Goal: Information Seeking & Learning: Learn about a topic

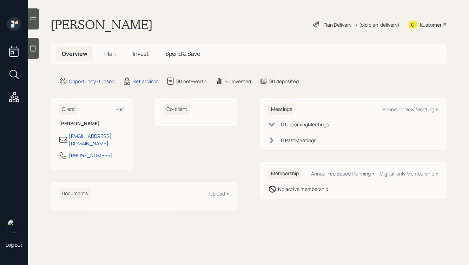
click at [37, 48] on div at bounding box center [33, 48] width 11 height 21
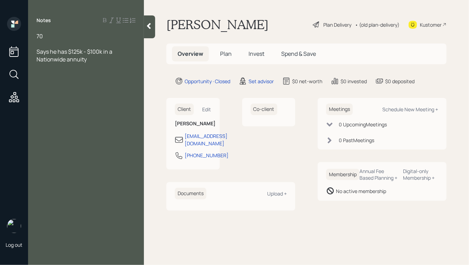
click at [113, 52] on span "Says he has $125k - $100k in a Nationwide annuity" at bounding box center [74, 55] width 77 height 15
click at [89, 60] on div "Says he has $125k - $100k in 2 Nationwide annuity" at bounding box center [85, 55] width 99 height 15
drag, startPoint x: 133, startPoint y: 59, endPoint x: 95, endPoint y: 60, distance: 38.2
click at [95, 60] on div "Says he has $125k - $100k in 2 Nationwide annuities, one is variable" at bounding box center [85, 55] width 99 height 15
drag, startPoint x: 131, startPoint y: 59, endPoint x: 92, endPoint y: 59, distance: 38.9
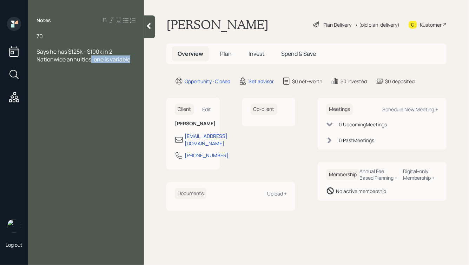
click at [92, 59] on div "Says he has $125k - $100k in 2 Nationwide annuities, one is variable" at bounding box center [85, 55] width 99 height 15
click at [113, 52] on span "Says he has $125k - $100k in 2 Nationwide annuities" at bounding box center [74, 55] width 77 height 15
click at [92, 60] on div "Says he has $125k - $100k in Nationwide annuities" at bounding box center [85, 55] width 99 height 15
drag, startPoint x: 65, startPoint y: 75, endPoint x: 7, endPoint y: 77, distance: 58.3
click at [7, 77] on div "Log out Notes 70 Says he has $125k - $100k in Nationwide annuities Has $145k Jo…" at bounding box center [234, 132] width 469 height 265
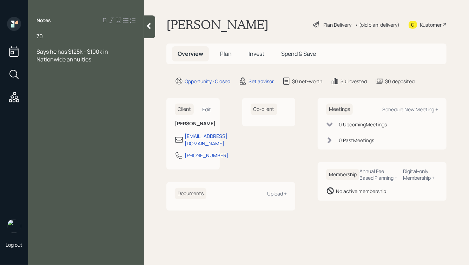
click at [114, 52] on div "Says he has $125k - $100k in Nationwide annuities" at bounding box center [85, 55] width 99 height 15
click at [112, 61] on div "Says he has $125k - $100k in one Nationwide annuities" at bounding box center [85, 55] width 99 height 15
click at [147, 26] on icon at bounding box center [148, 25] width 7 height 7
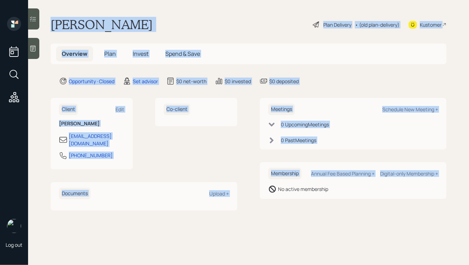
drag, startPoint x: 50, startPoint y: 21, endPoint x: 282, endPoint y: 213, distance: 300.8
click at [282, 213] on main "Joe Yasko Plan Delivery • (old plan-delivery) Kustomer Overview Plan Invest Spe…" at bounding box center [248, 132] width 441 height 265
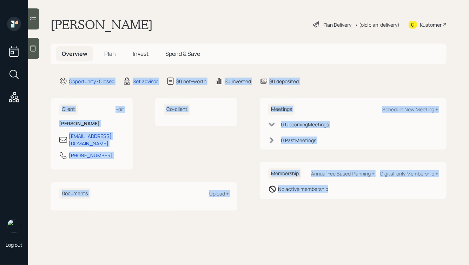
drag, startPoint x: 362, startPoint y: 217, endPoint x: 178, endPoint y: 19, distance: 270.6
click at [180, 20] on main "Joe Yasko Plan Delivery • (old plan-delivery) Kustomer Overview Plan Invest Spe…" at bounding box center [248, 132] width 441 height 265
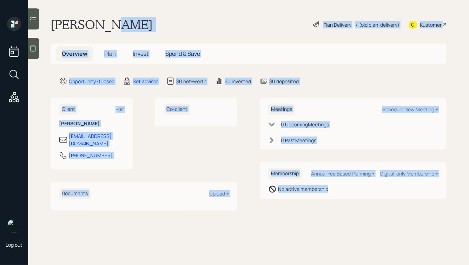
click at [150, 22] on div "Joe Yasko Plan Delivery • (old plan-delivery) Kustomer" at bounding box center [249, 24] width 396 height 15
drag, startPoint x: 50, startPoint y: 20, endPoint x: 291, endPoint y: 198, distance: 300.0
click at [291, 198] on main "Joe Yasko Plan Delivery • (old plan-delivery) Kustomer Overview Plan Invest Spe…" at bounding box center [248, 132] width 441 height 265
click at [291, 198] on div "Membership Annual Fee Based Planning + Digital-only Membership + No active memb…" at bounding box center [353, 180] width 187 height 37
drag, startPoint x: 342, startPoint y: 206, endPoint x: 182, endPoint y: 16, distance: 247.7
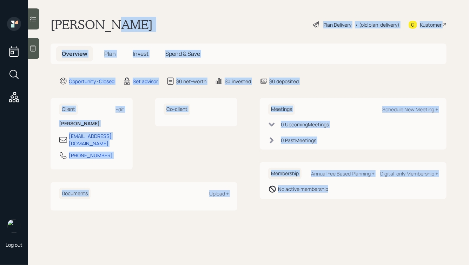
click at [182, 16] on main "Joe Yasko Plan Delivery • (old plan-delivery) Kustomer Overview Plan Invest Spe…" at bounding box center [248, 132] width 441 height 265
click at [159, 19] on div "Joe Yasko Plan Delivery • (old plan-delivery) Kustomer" at bounding box center [249, 24] width 396 height 15
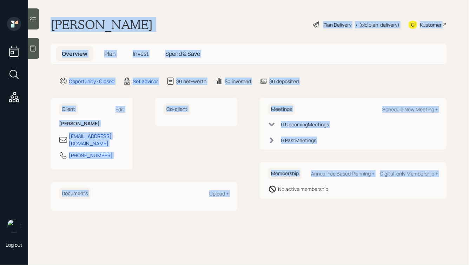
drag, startPoint x: 49, startPoint y: 21, endPoint x: 266, endPoint y: 198, distance: 280.0
click at [266, 198] on main "Joe Yasko Plan Delivery • (old plan-delivery) Kustomer Overview Plan Invest Spe…" at bounding box center [248, 132] width 441 height 265
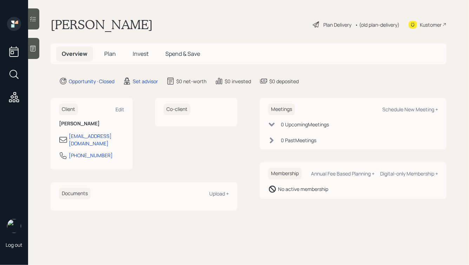
click at [319, 196] on div "Membership Annual Fee Based Planning + Digital-only Membership + No active memb…" at bounding box center [353, 180] width 187 height 37
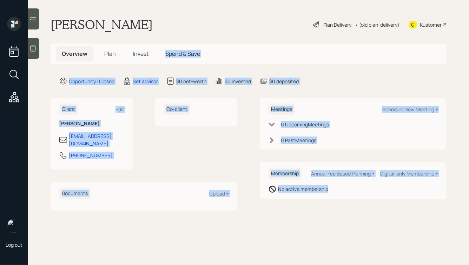
drag, startPoint x: 389, startPoint y: 201, endPoint x: 211, endPoint y: 42, distance: 238.5
click at [211, 42] on main "Joe Yasko Plan Delivery • (old plan-delivery) Kustomer Overview Plan Invest Spe…" at bounding box center [248, 132] width 441 height 265
click at [168, 32] on main "Joe Yasko Plan Delivery • (old plan-delivery) Kustomer Overview Plan Invest Spe…" at bounding box center [248, 132] width 441 height 265
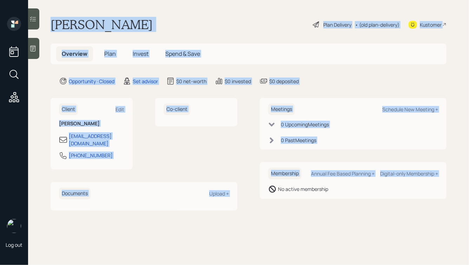
drag, startPoint x: 48, startPoint y: 18, endPoint x: 282, endPoint y: 238, distance: 320.7
click at [282, 238] on main "Joe Yasko Plan Delivery • (old plan-delivery) Kustomer Overview Plan Invest Spe…" at bounding box center [248, 132] width 441 height 265
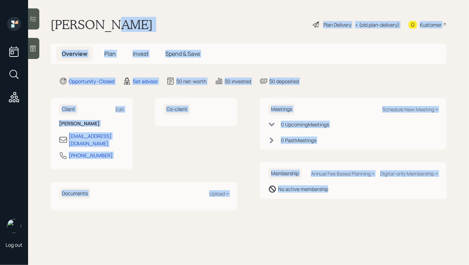
drag, startPoint x: 369, startPoint y: 217, endPoint x: 154, endPoint y: 13, distance: 296.5
click at [154, 13] on main "Joe Yasko Plan Delivery • (old plan-delivery) Kustomer Overview Plan Invest Spe…" at bounding box center [248, 132] width 441 height 265
click at [129, 22] on div "Joe Yasko Plan Delivery • (old plan-delivery) Kustomer" at bounding box center [249, 24] width 396 height 15
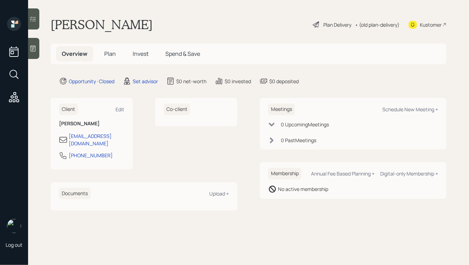
click at [32, 51] on icon at bounding box center [32, 48] width 7 height 7
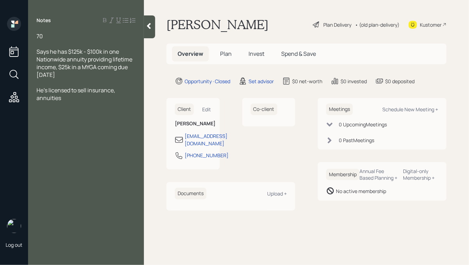
click at [84, 35] on div "70" at bounding box center [85, 36] width 99 height 8
click at [66, 99] on div "He's licensed to sell insurance, annuities" at bounding box center [85, 93] width 99 height 15
click at [150, 32] on div at bounding box center [149, 26] width 11 height 23
